Goal: Transaction & Acquisition: Purchase product/service

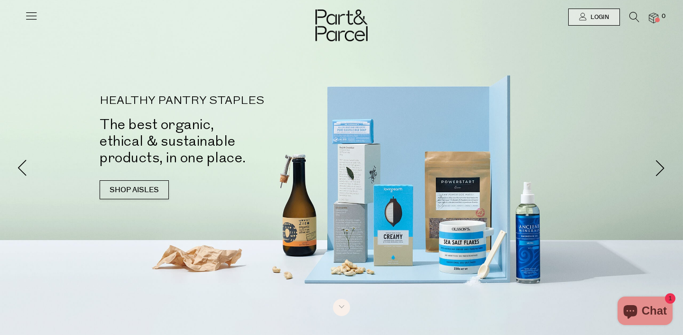
click at [633, 17] on icon at bounding box center [635, 17] width 10 height 10
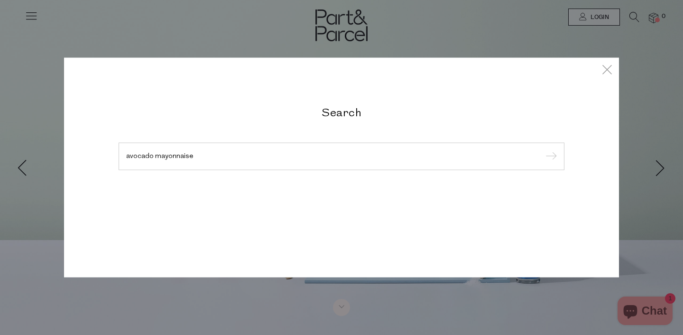
type input "avocado mayonnaise"
click at [543, 150] on input "submit" at bounding box center [550, 157] width 14 height 14
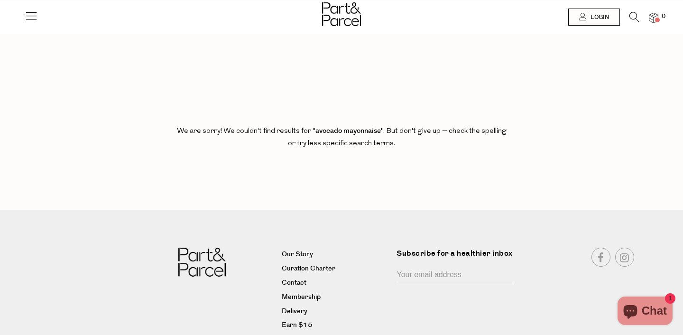
click at [532, 97] on div "Search results for "avocado mayonnaise" Close Browse Aisles Clear All Filter Cl…" at bounding box center [341, 186] width 683 height 372
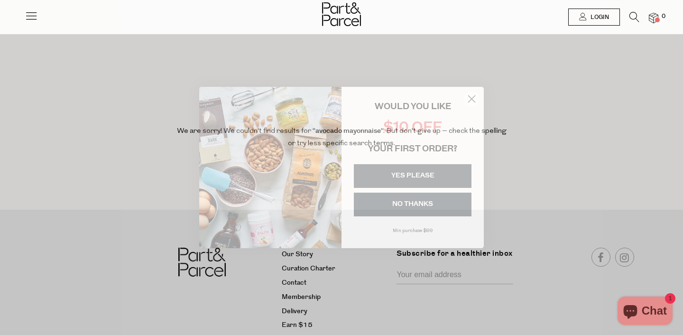
click at [473, 97] on icon "Close dialog" at bounding box center [472, 99] width 7 height 7
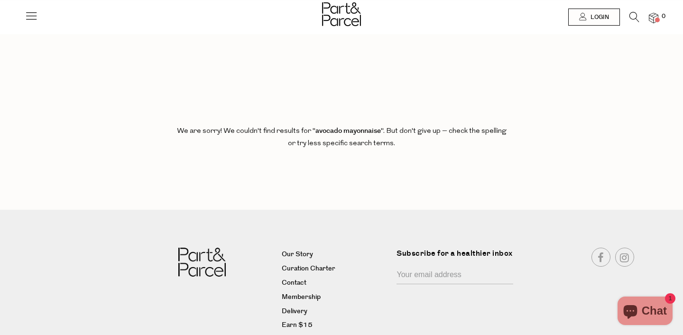
click at [636, 19] on icon at bounding box center [635, 17] width 10 height 10
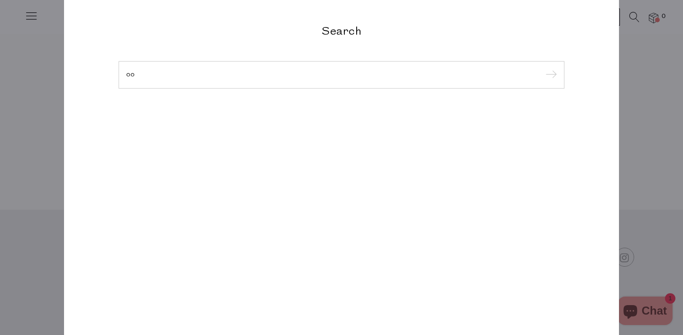
type input "o"
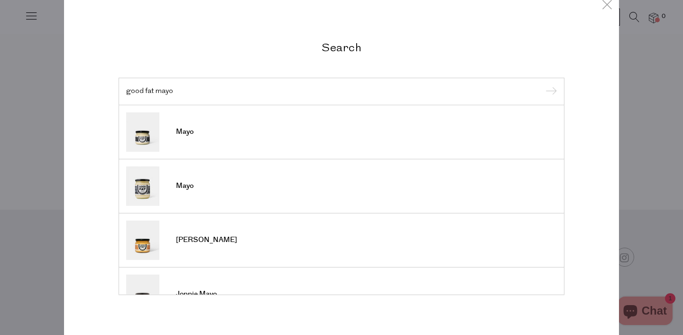
type input "good fat mayo"
click at [543, 85] on input "submit" at bounding box center [550, 92] width 14 height 14
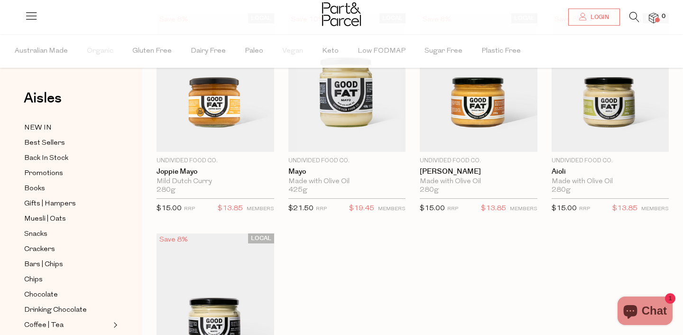
scroll to position [67, 0]
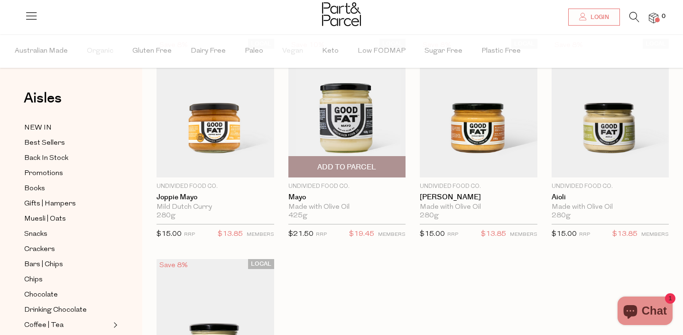
click at [351, 167] on span "Add To Parcel" at bounding box center [347, 167] width 59 height 10
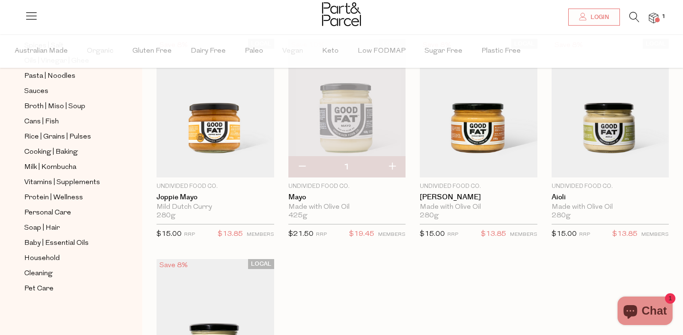
scroll to position [341, 0]
click at [632, 14] on icon at bounding box center [635, 17] width 10 height 10
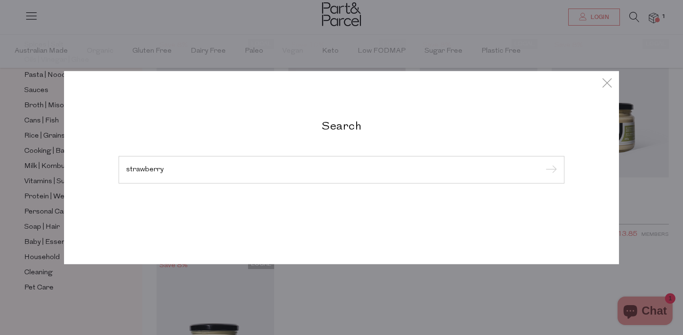
type input "strawberry"
click at [543, 163] on input "submit" at bounding box center [550, 170] width 14 height 14
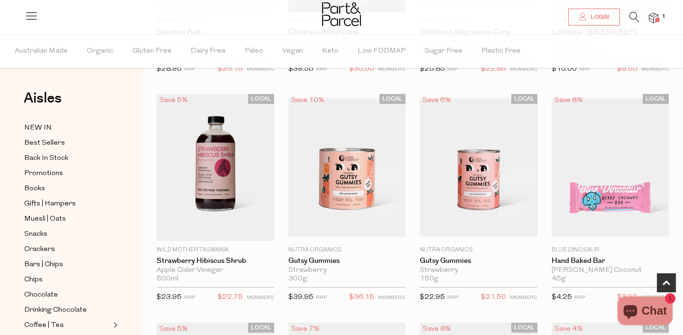
scroll to position [256, 0]
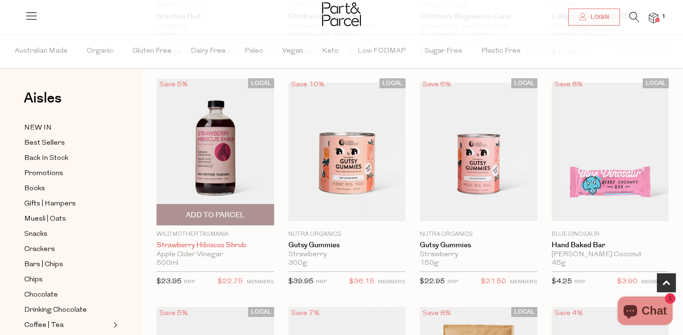
click at [207, 245] on link "Strawberry Hibiscus Shrub" at bounding box center [216, 245] width 118 height 9
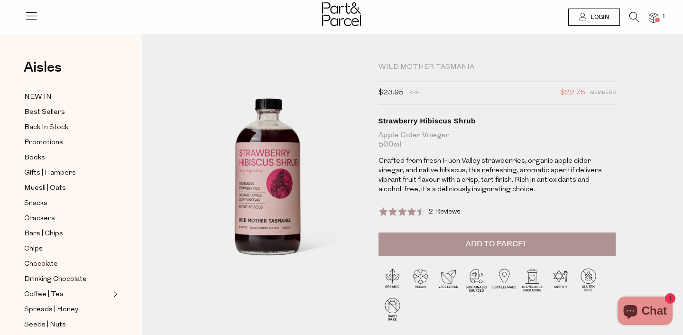
click at [497, 245] on span "Add to Parcel" at bounding box center [497, 244] width 62 height 11
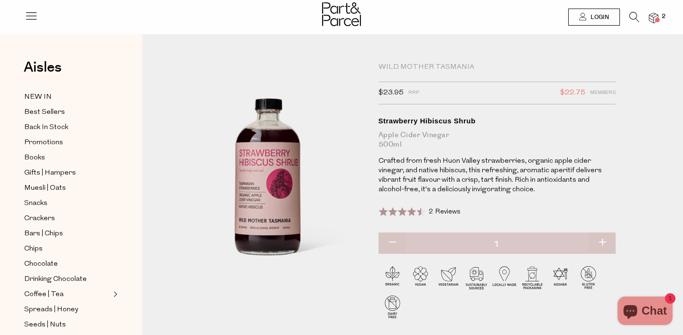
click at [635, 17] on icon at bounding box center [635, 17] width 10 height 10
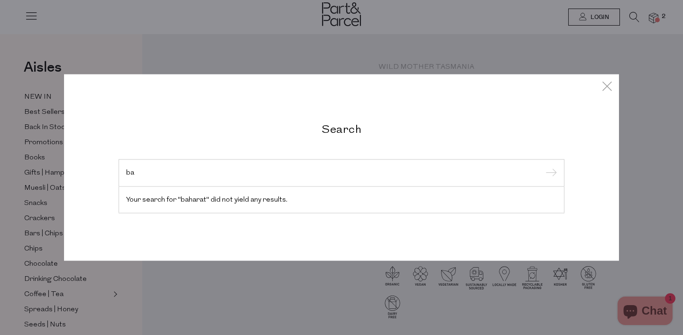
type input "b"
